Goal: Check status: Check status

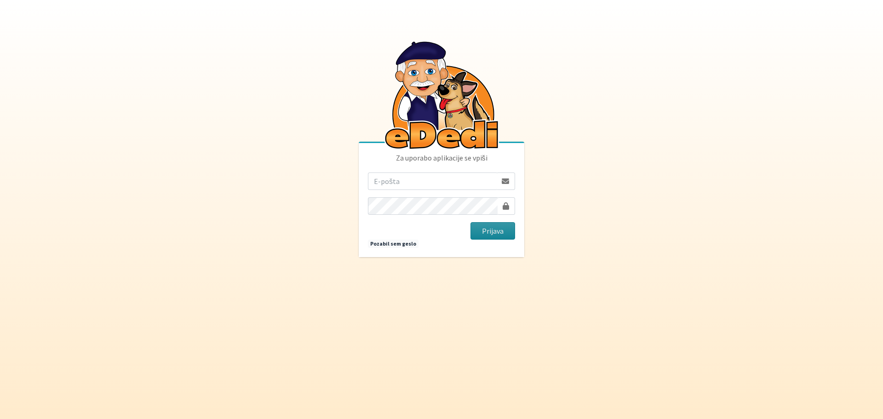
type input "[EMAIL_ADDRESS][PERSON_NAME][DOMAIN_NAME]"
click at [487, 228] on button "Prijava" at bounding box center [493, 230] width 45 height 17
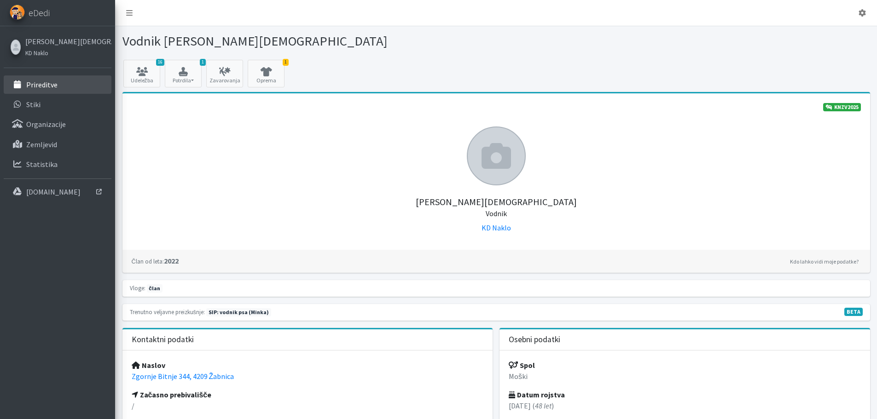
click at [48, 87] on p "Prireditve" at bounding box center [41, 84] width 31 height 9
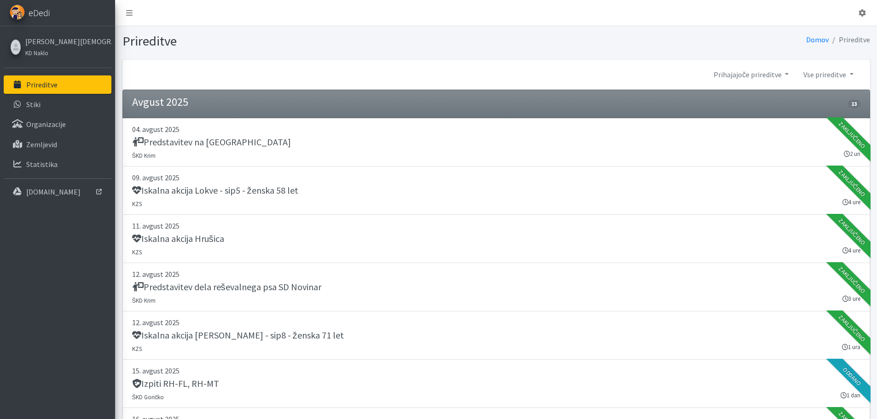
click at [29, 11] on span "eDedi" at bounding box center [39, 13] width 21 height 14
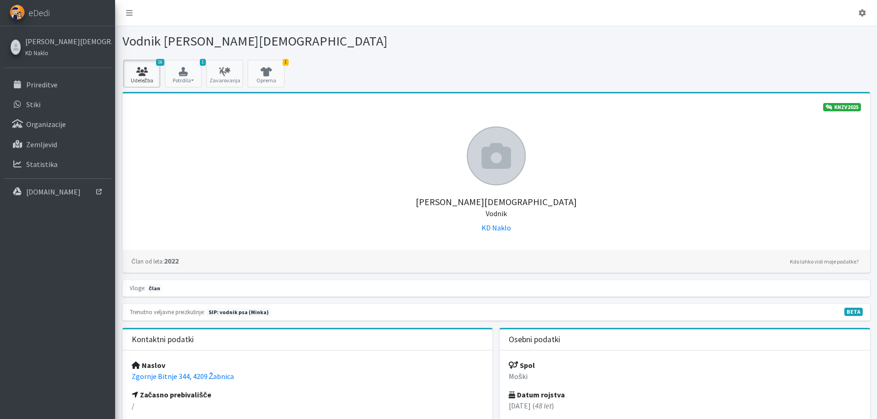
click at [140, 73] on icon at bounding box center [141, 71] width 31 height 9
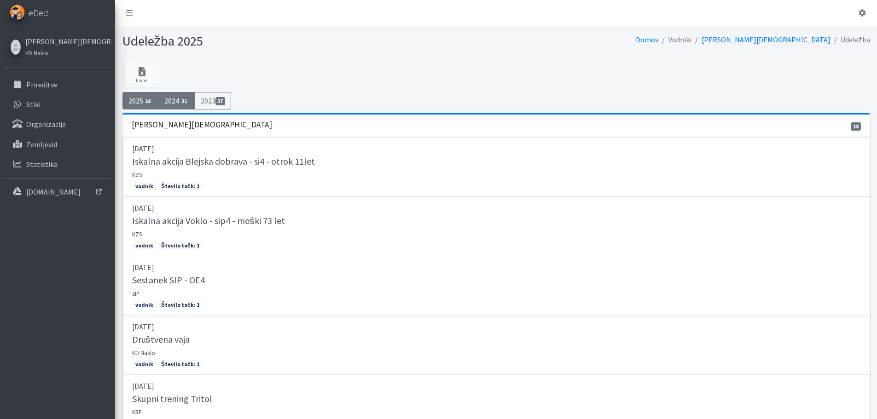
click at [173, 94] on link "2024 31" at bounding box center [176, 100] width 37 height 17
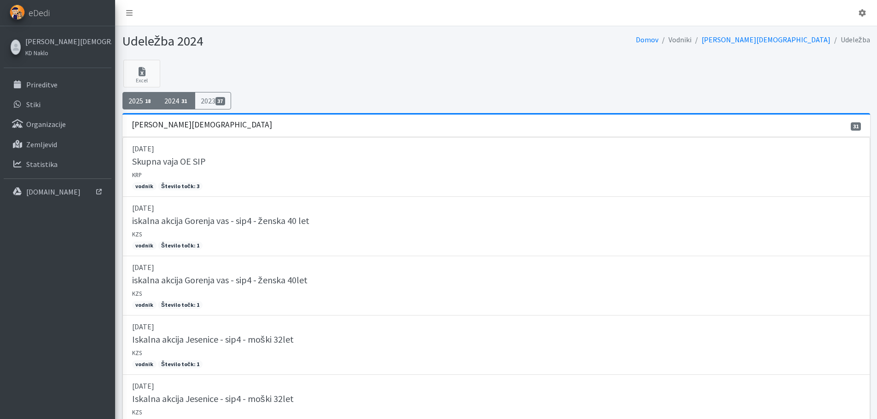
click at [143, 98] on link "2025 18" at bounding box center [140, 100] width 37 height 17
